Goal: Task Accomplishment & Management: Manage account settings

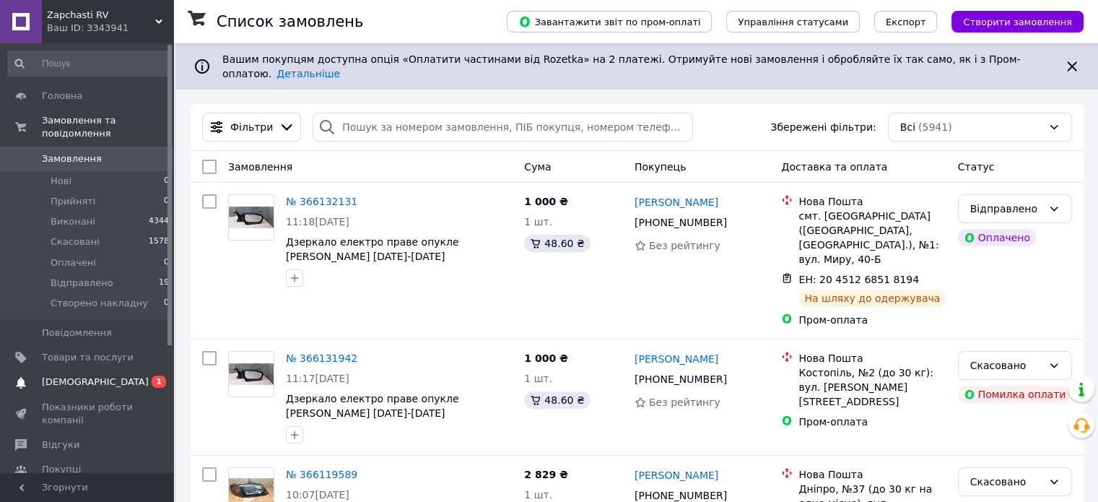
click at [154, 370] on link "Сповіщення 0 1" at bounding box center [89, 382] width 178 height 25
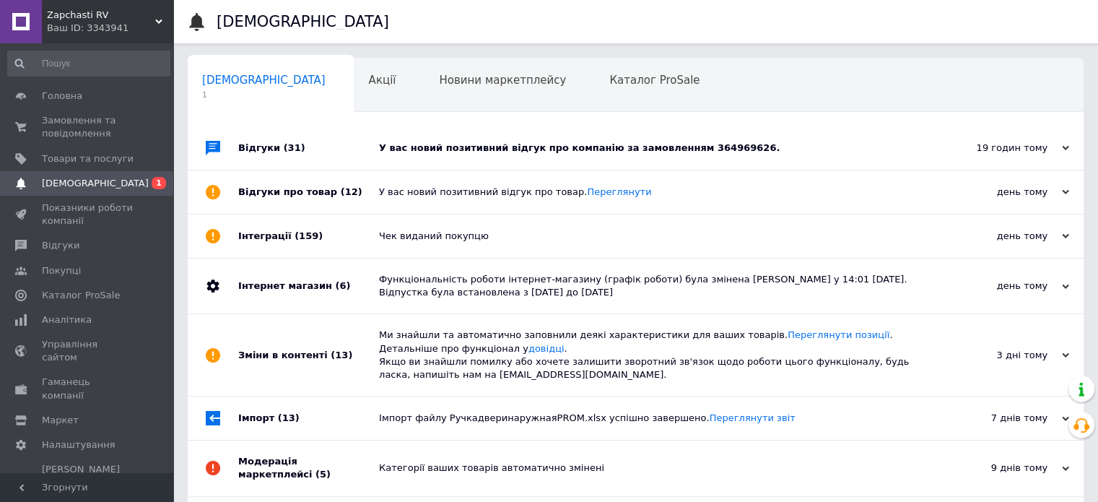
click at [527, 136] on div "У вас новий позитивний відгук про компанію за замовленням 364969626." at bounding box center [652, 147] width 546 height 43
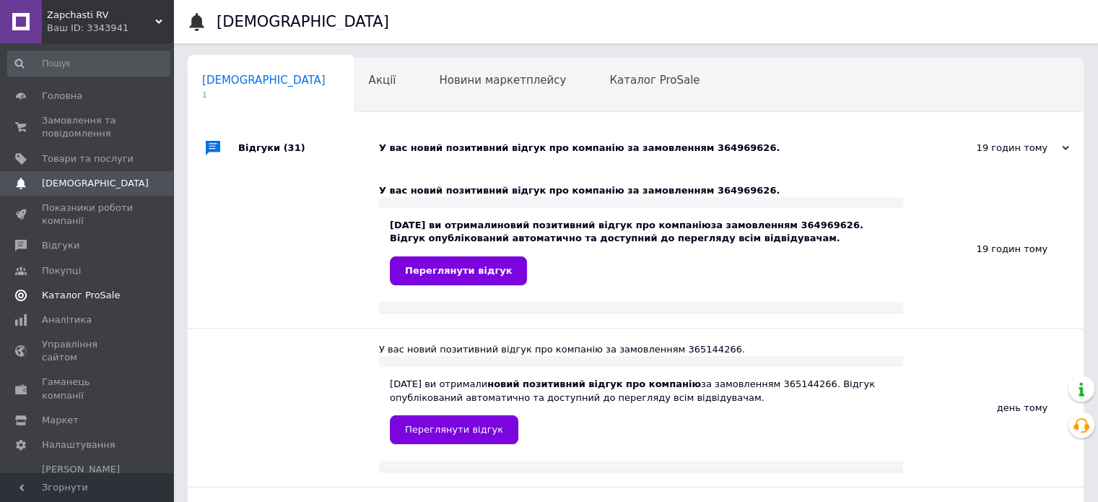
click at [123, 300] on span "Каталог ProSale" at bounding box center [88, 295] width 92 height 13
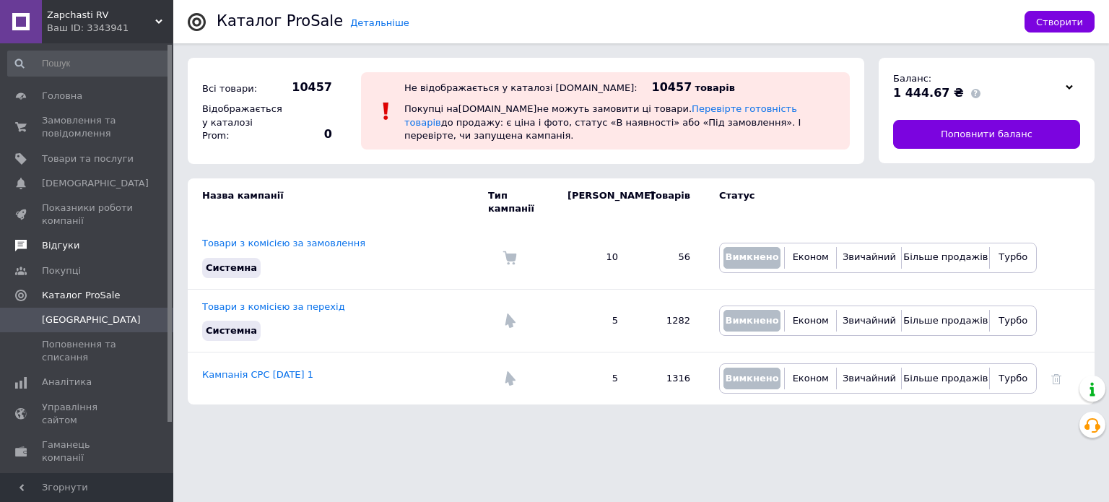
click at [115, 248] on span "Відгуки" at bounding box center [88, 245] width 92 height 13
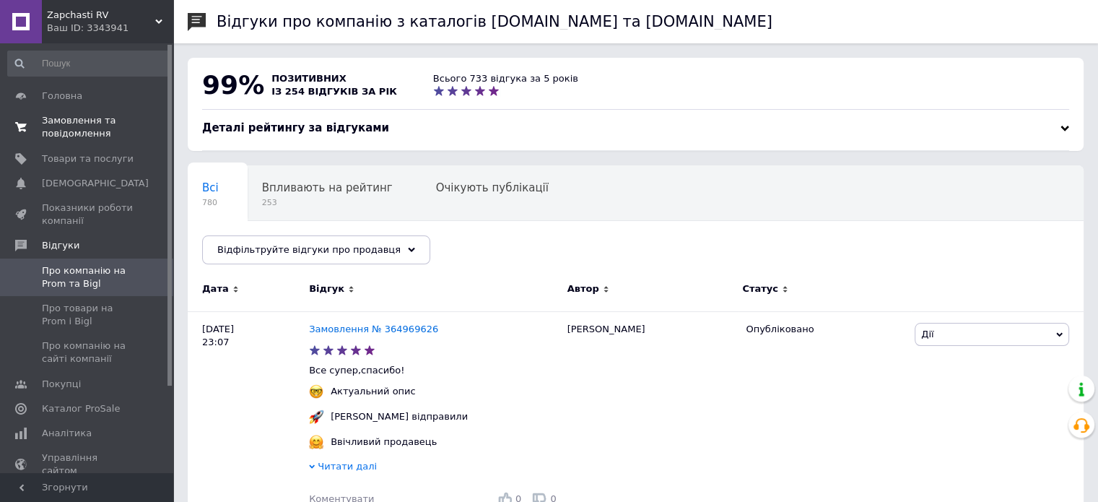
click at [115, 121] on span "Замовлення та повідомлення" at bounding box center [88, 127] width 92 height 26
